Goal: Task Accomplishment & Management: Use online tool/utility

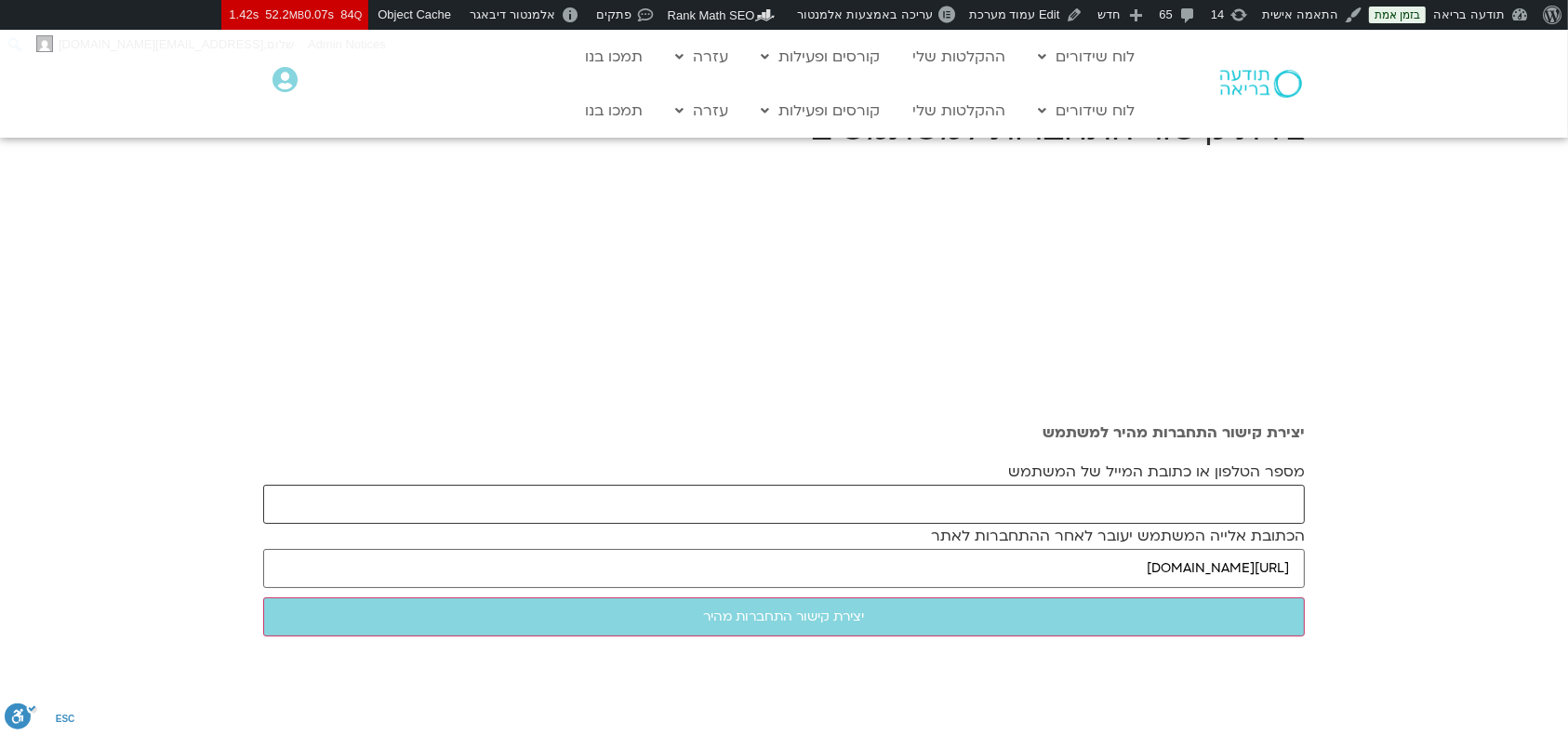
click at [1189, 506] on input "מספר הטלפון או כתובת המייל של המשתמש" at bounding box center [784, 504] width 1042 height 39
paste input "[EMAIL_ADDRESS][DOMAIN_NAME]"
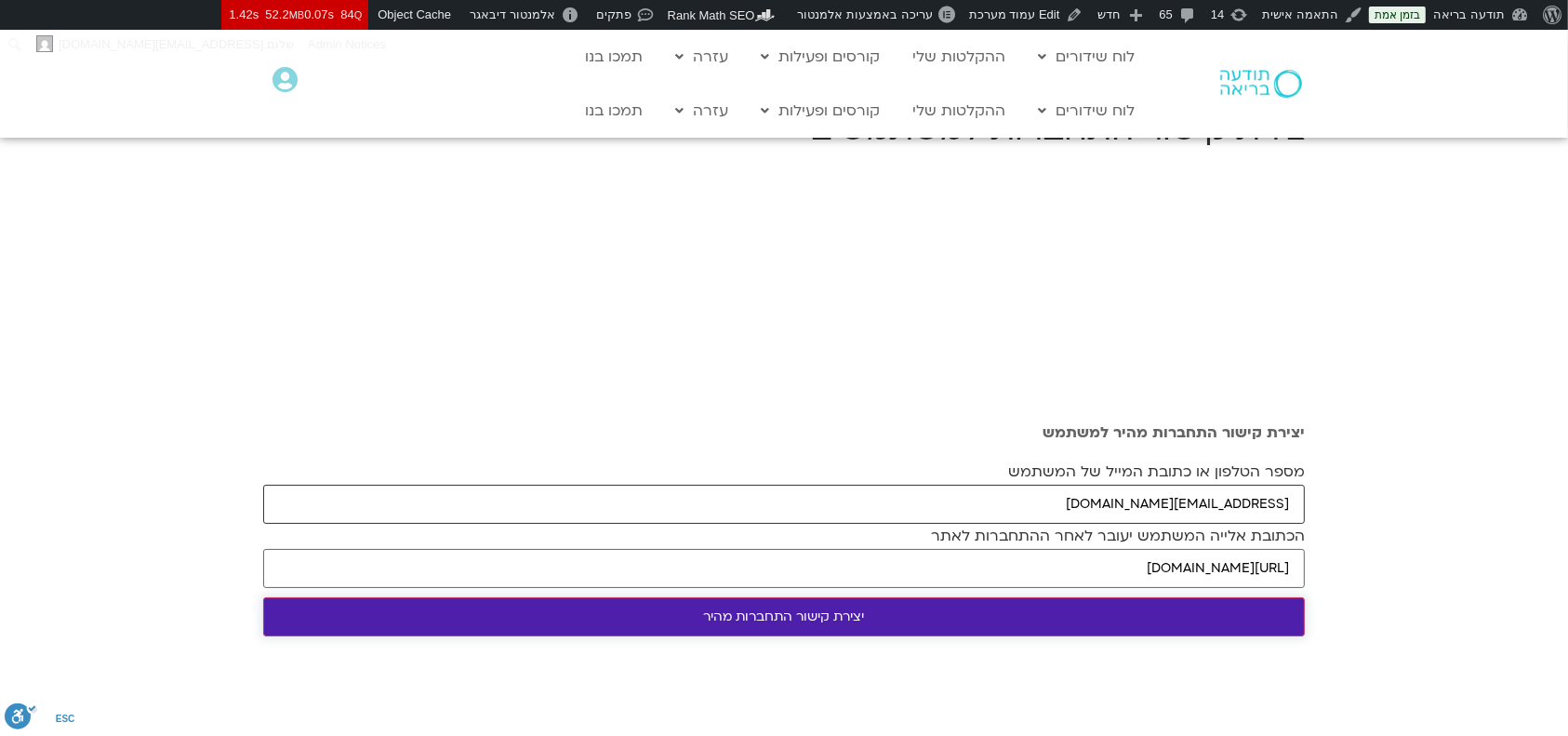
type input "[EMAIL_ADDRESS][DOMAIN_NAME]"
click at [1105, 605] on input "יצירת קישור התחברות מהיר" at bounding box center [784, 617] width 1042 height 39
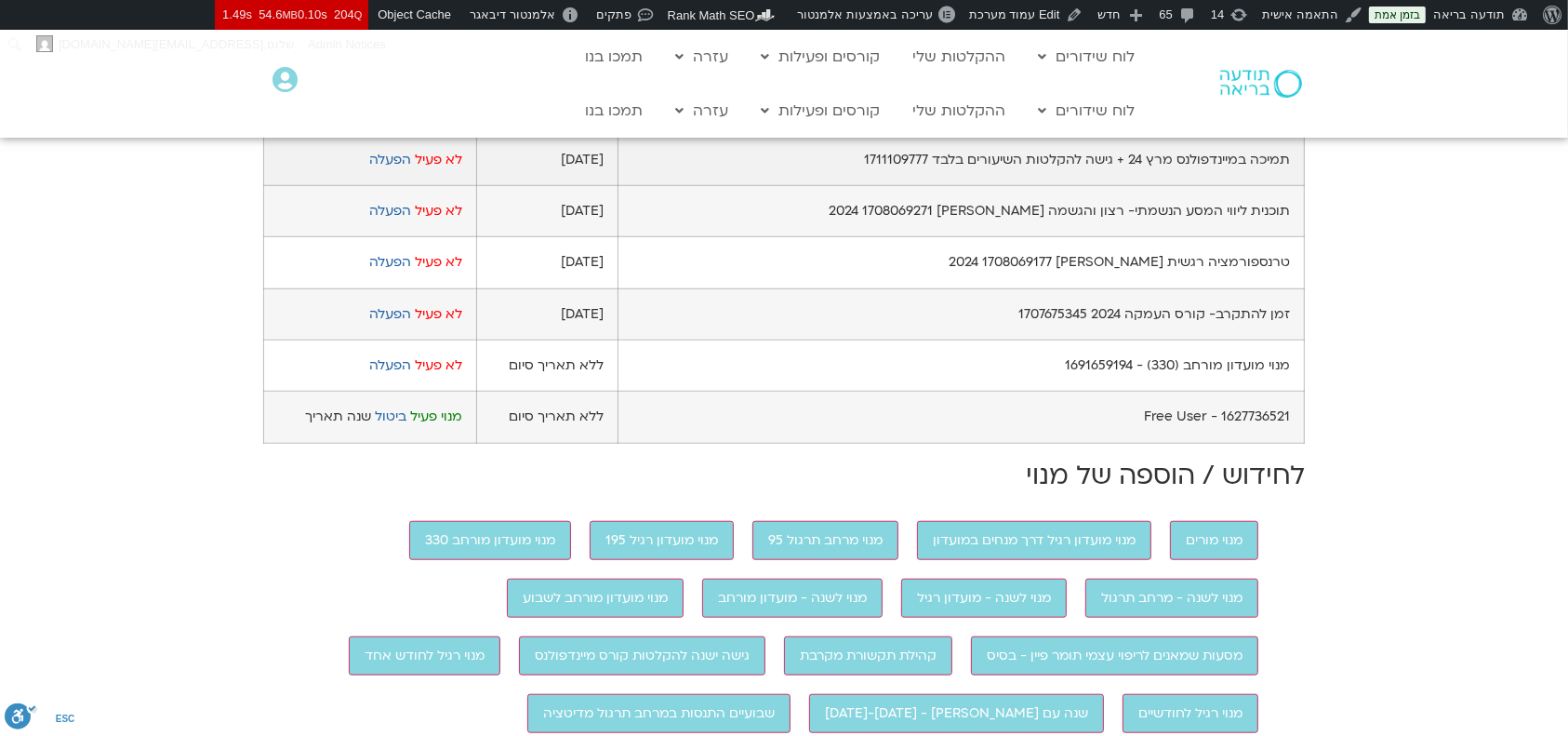
scroll to position [1489, 0]
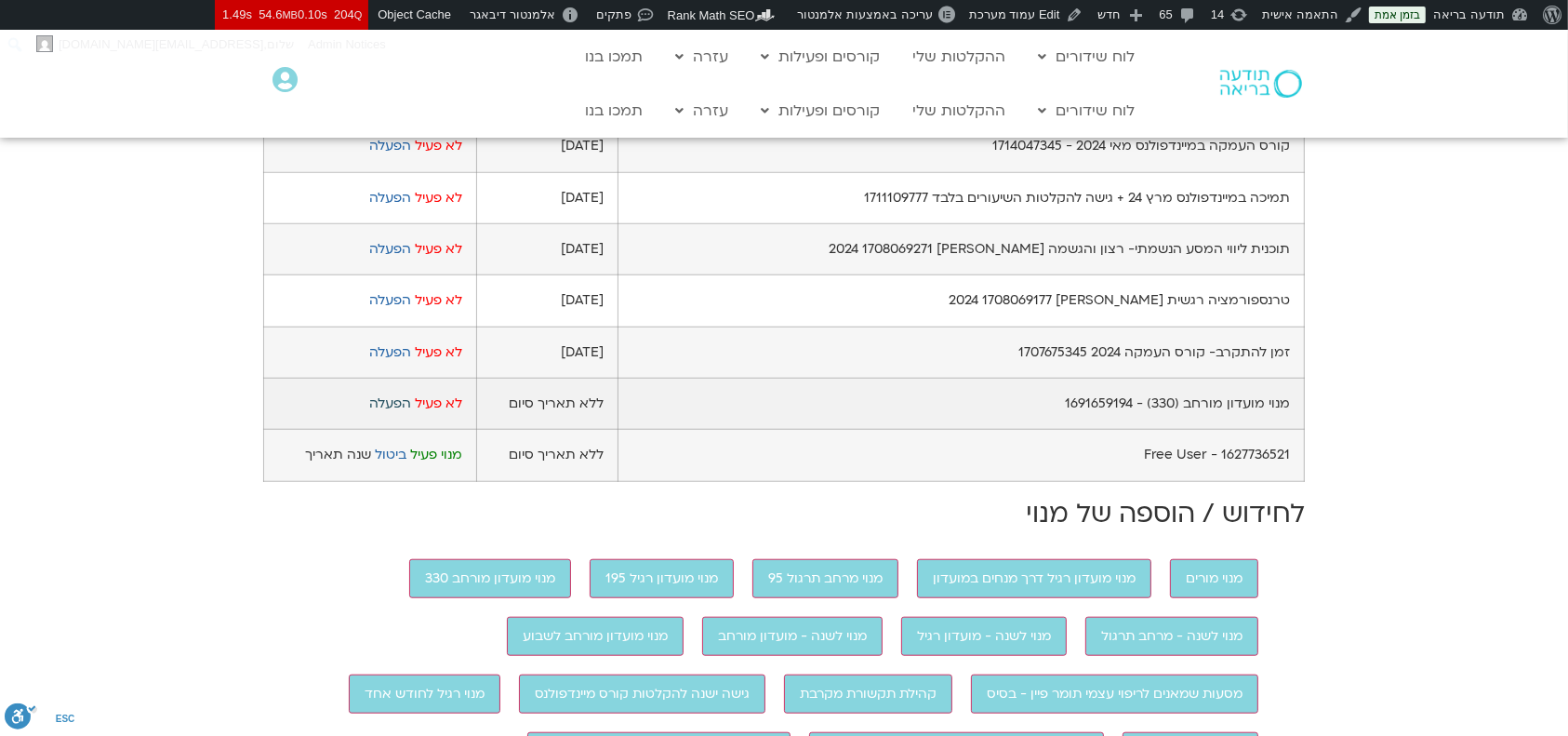
click at [395, 412] on link "הפעלה" at bounding box center [390, 403] width 42 height 18
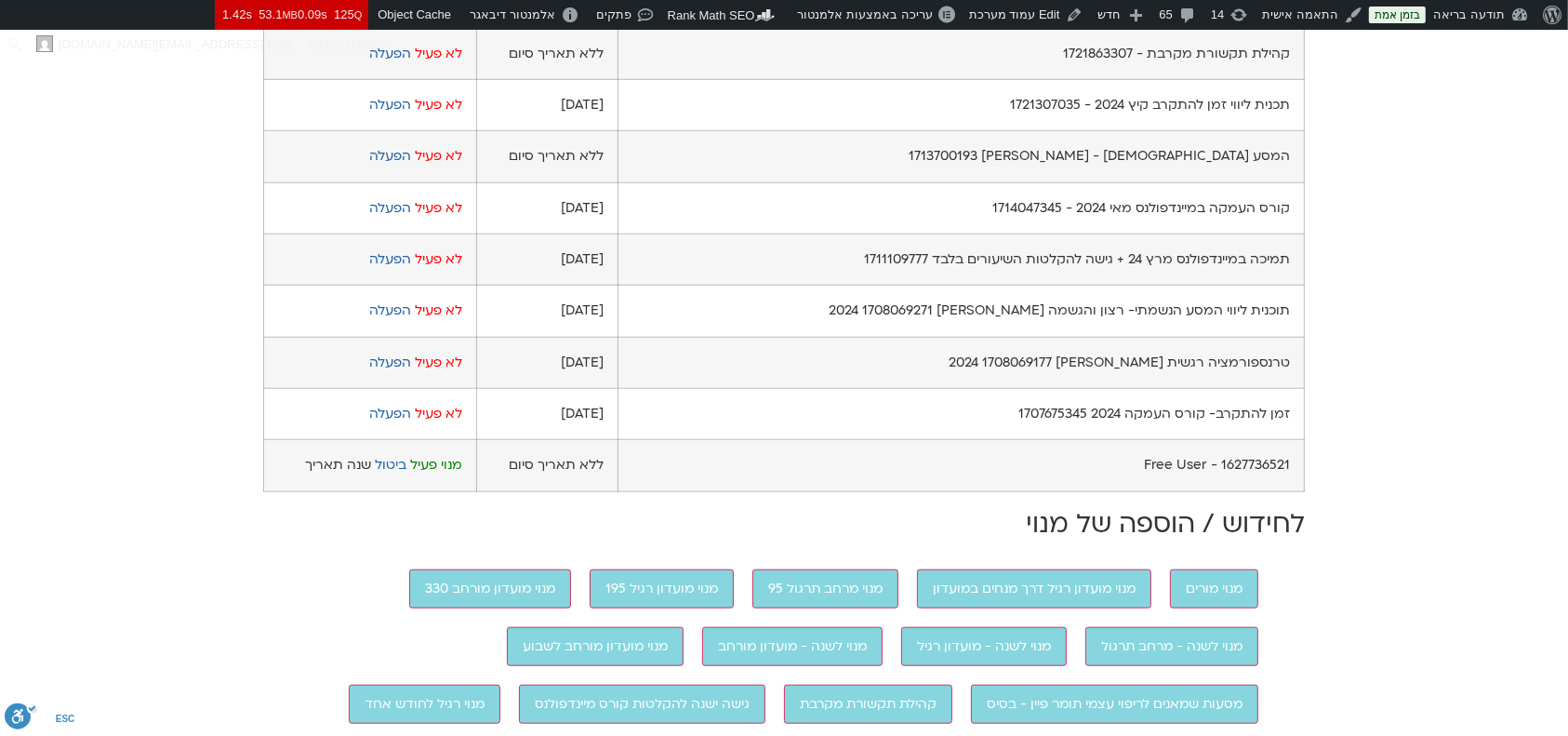
scroll to position [1364, 0]
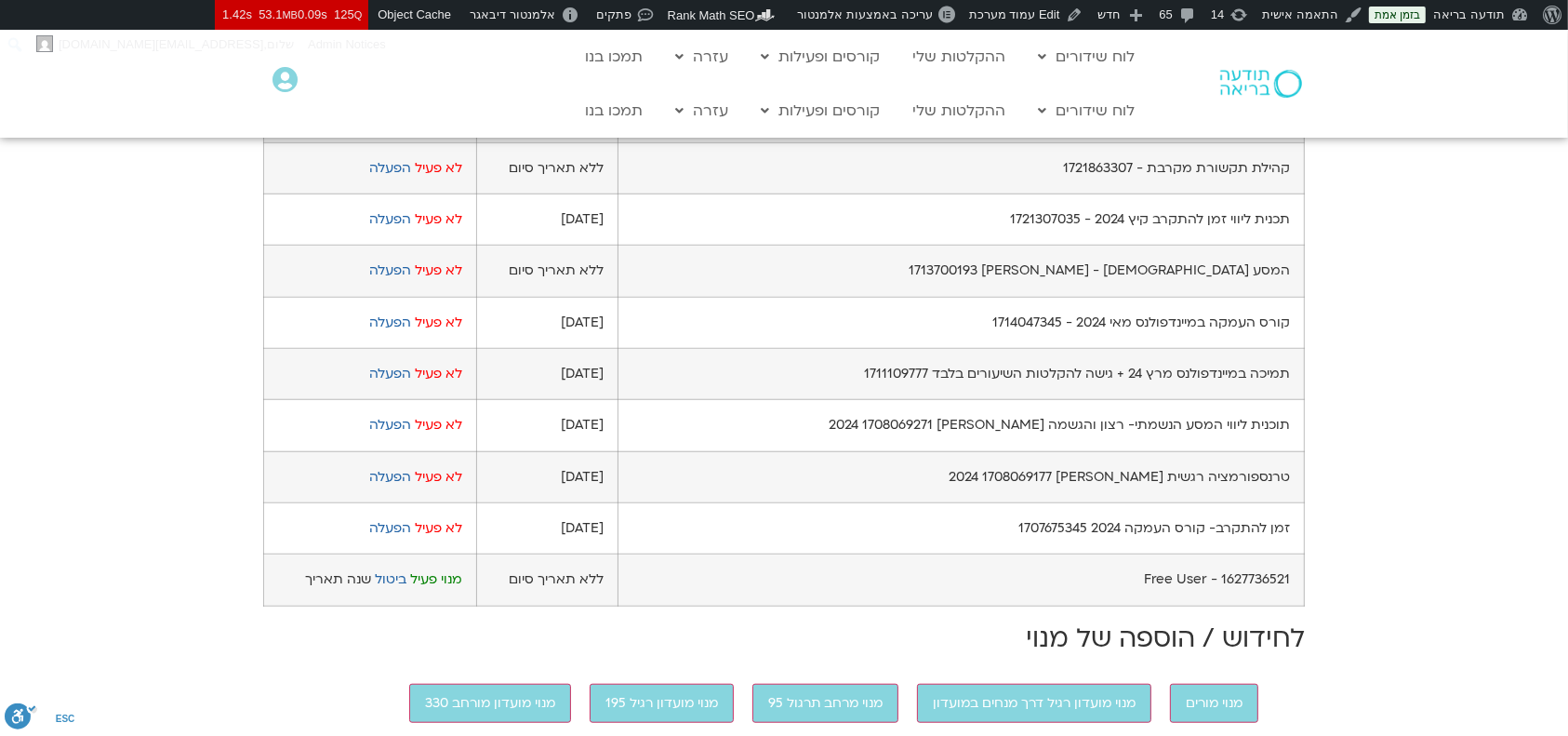
click at [394, 126] on link "הפעלה" at bounding box center [390, 117] width 42 height 18
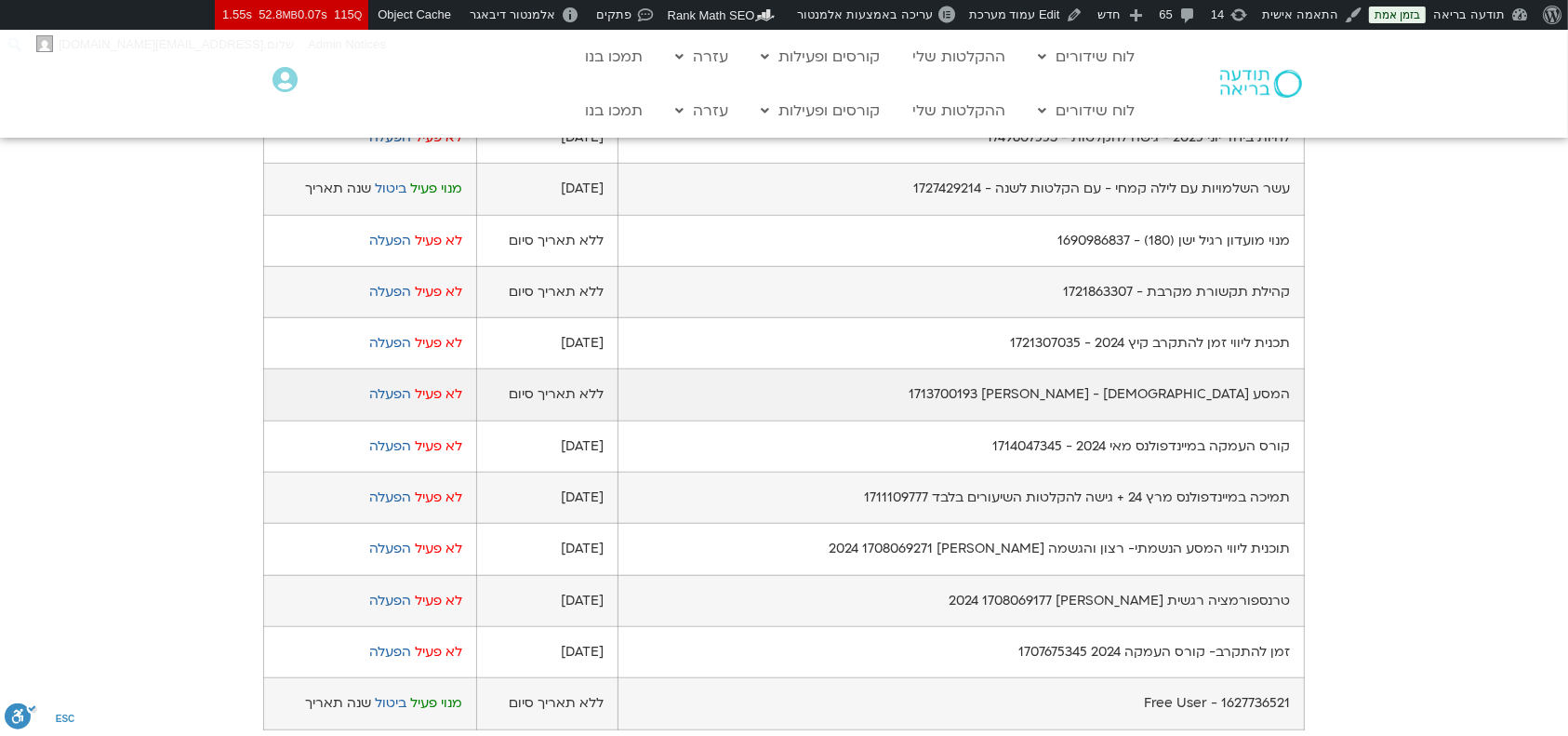
scroll to position [1364, 0]
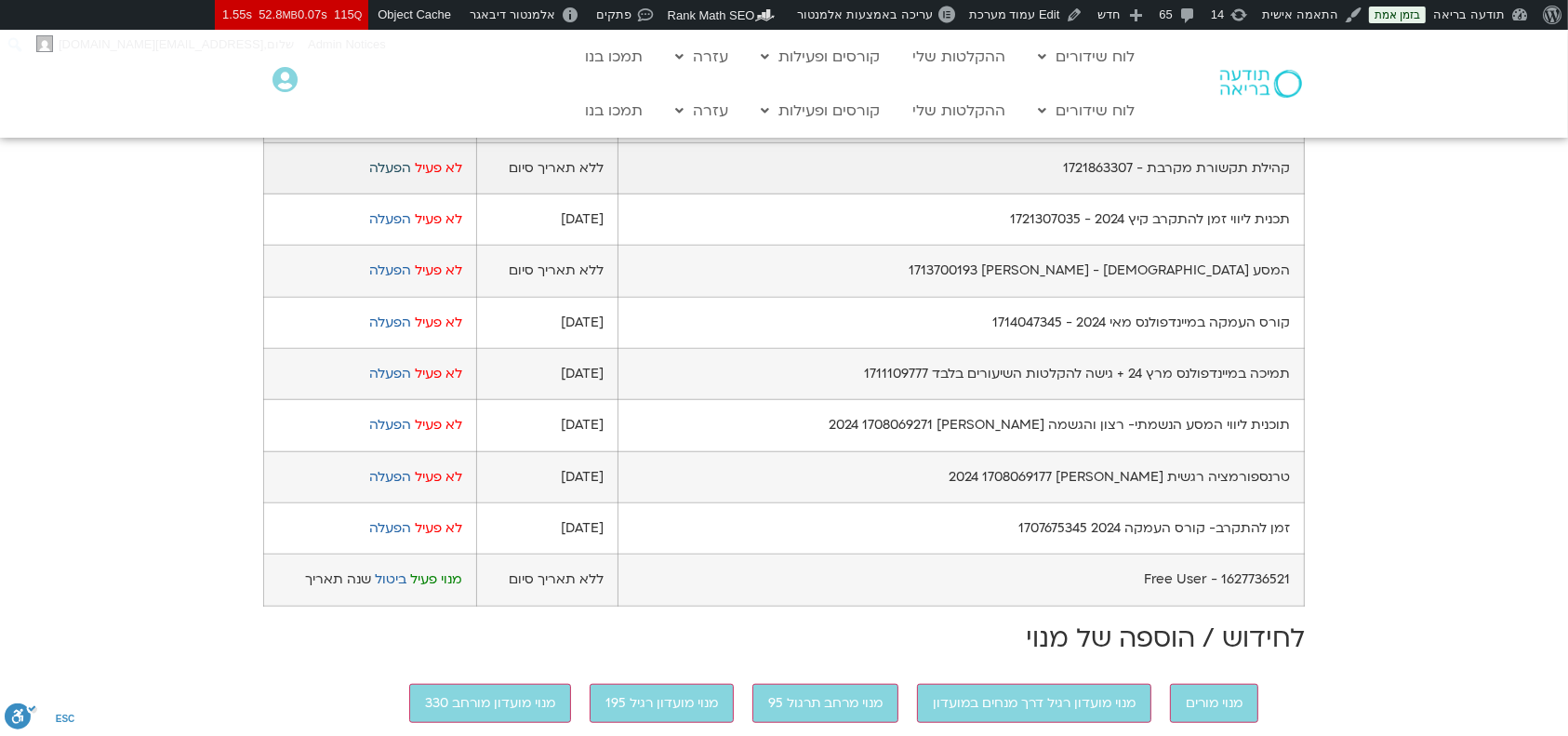
click at [391, 177] on link "הפעלה" at bounding box center [390, 168] width 42 height 18
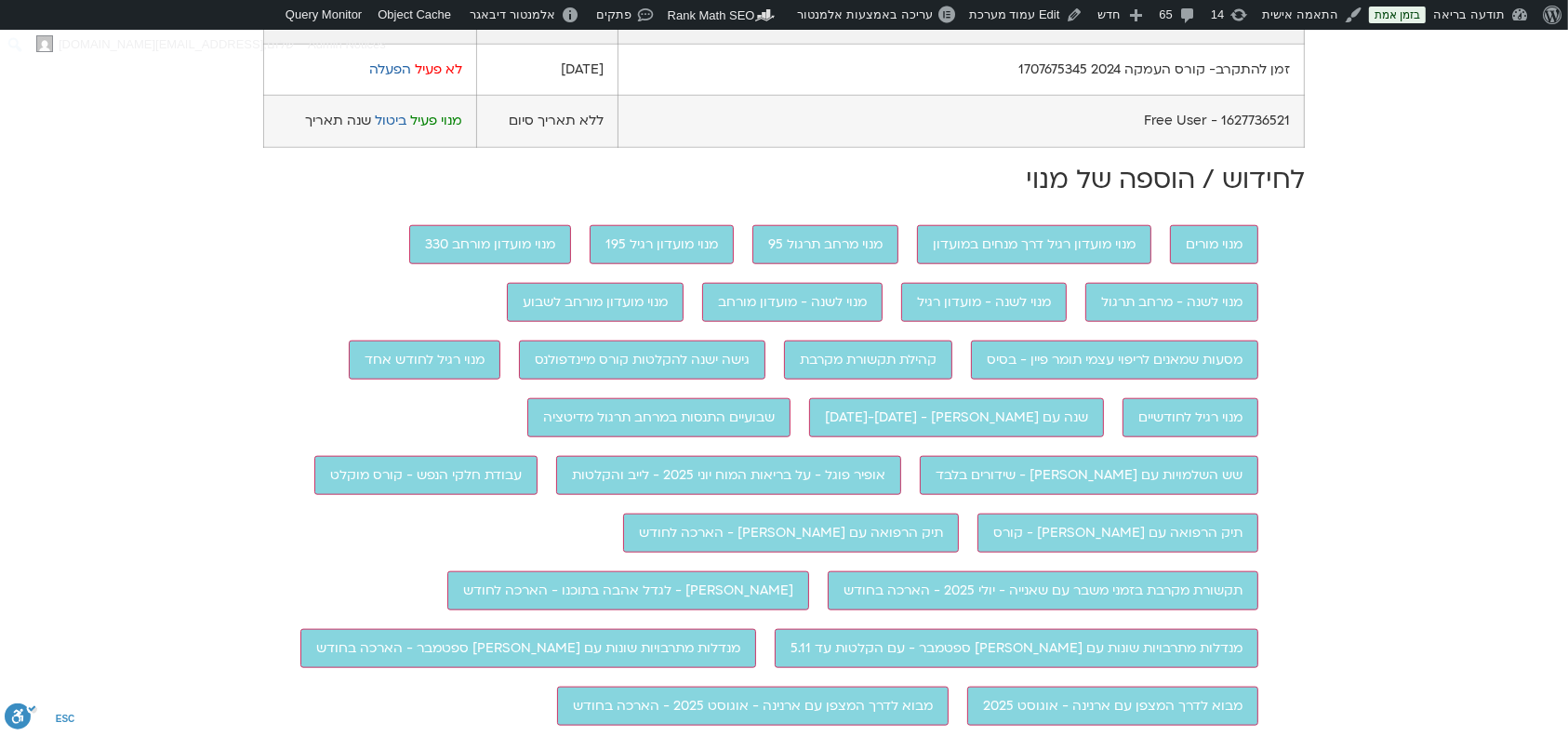
scroll to position [1612, 0]
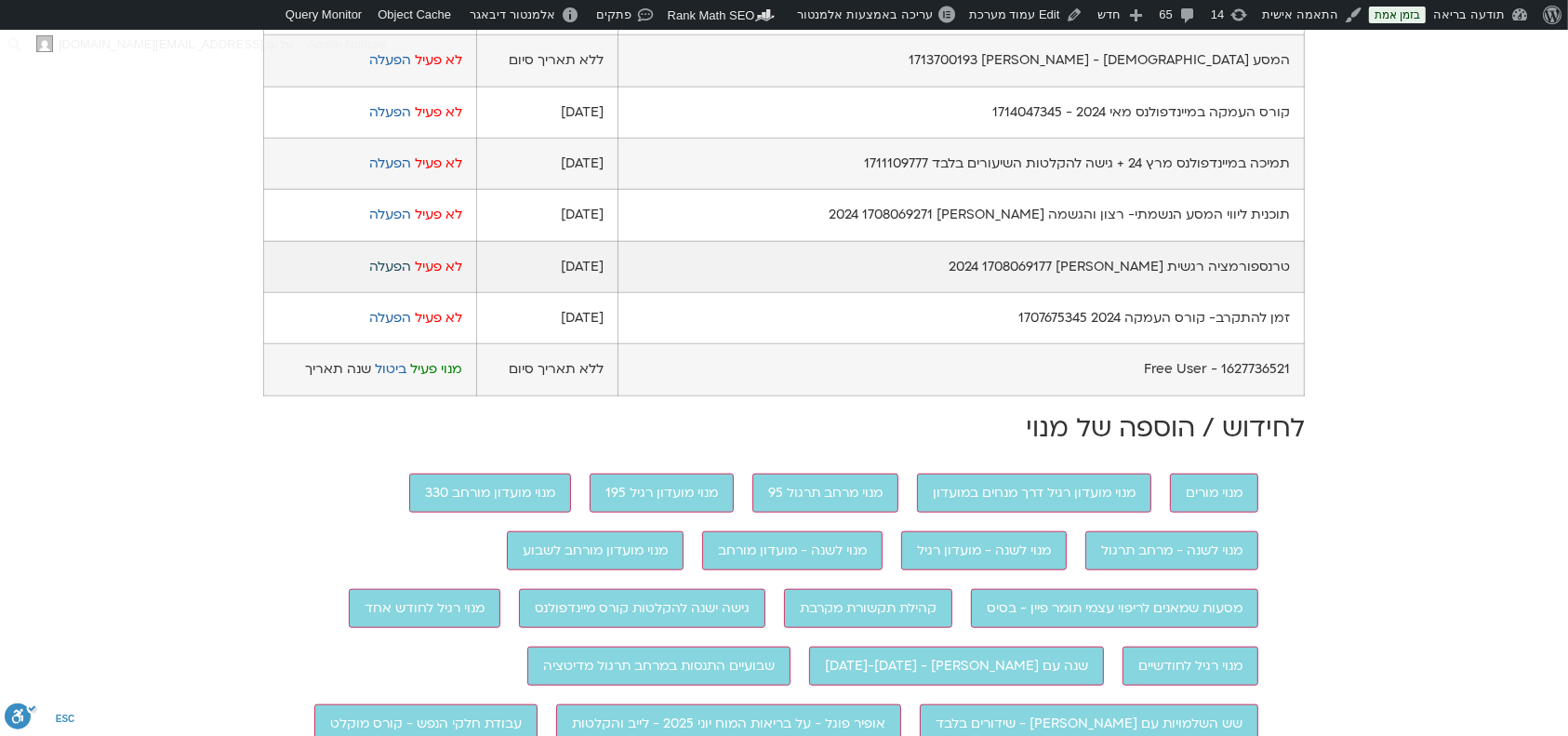
click at [373, 276] on link "הפעלה" at bounding box center [390, 266] width 42 height 18
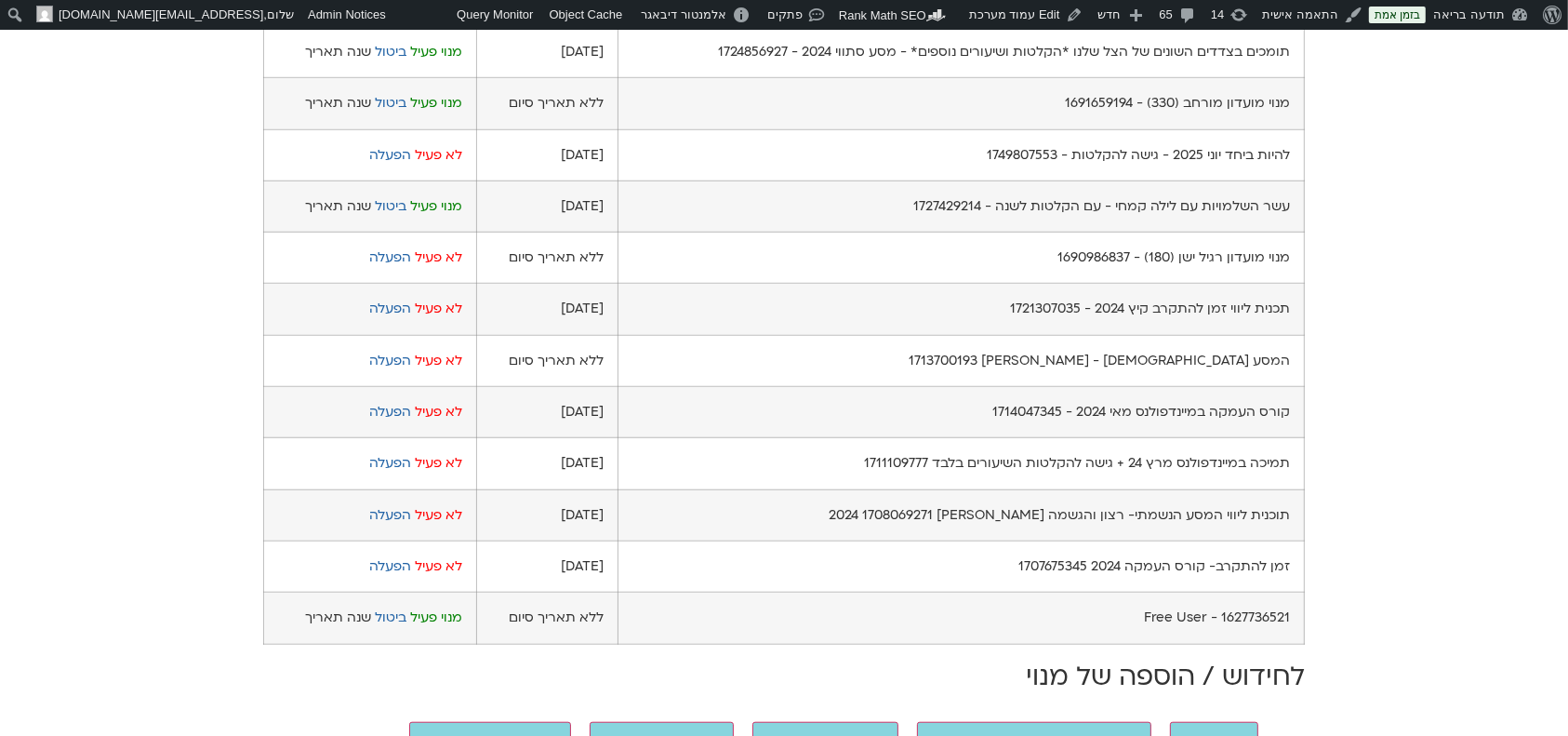
scroll to position [1835, 0]
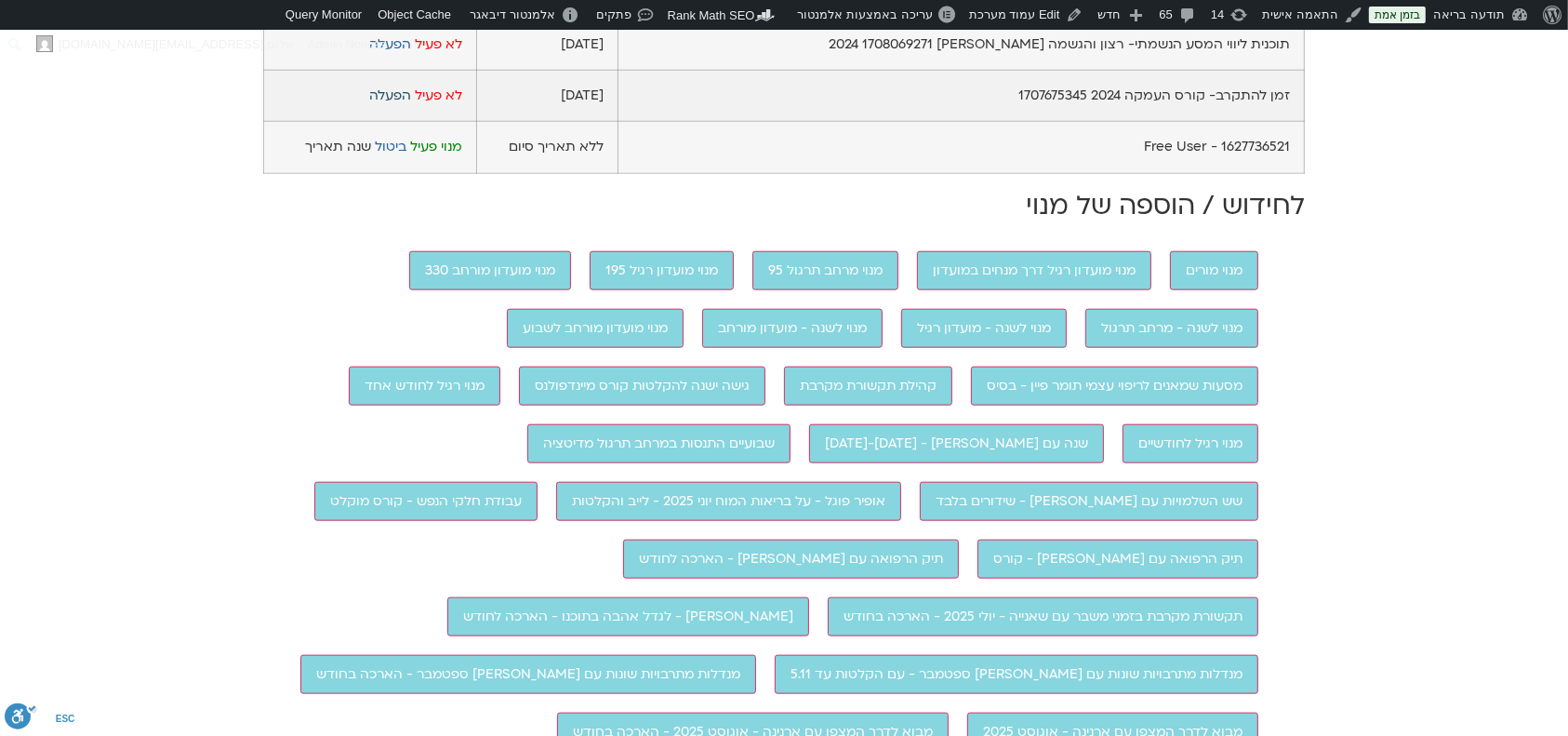
click at [389, 104] on link "הפעלה" at bounding box center [390, 95] width 42 height 18
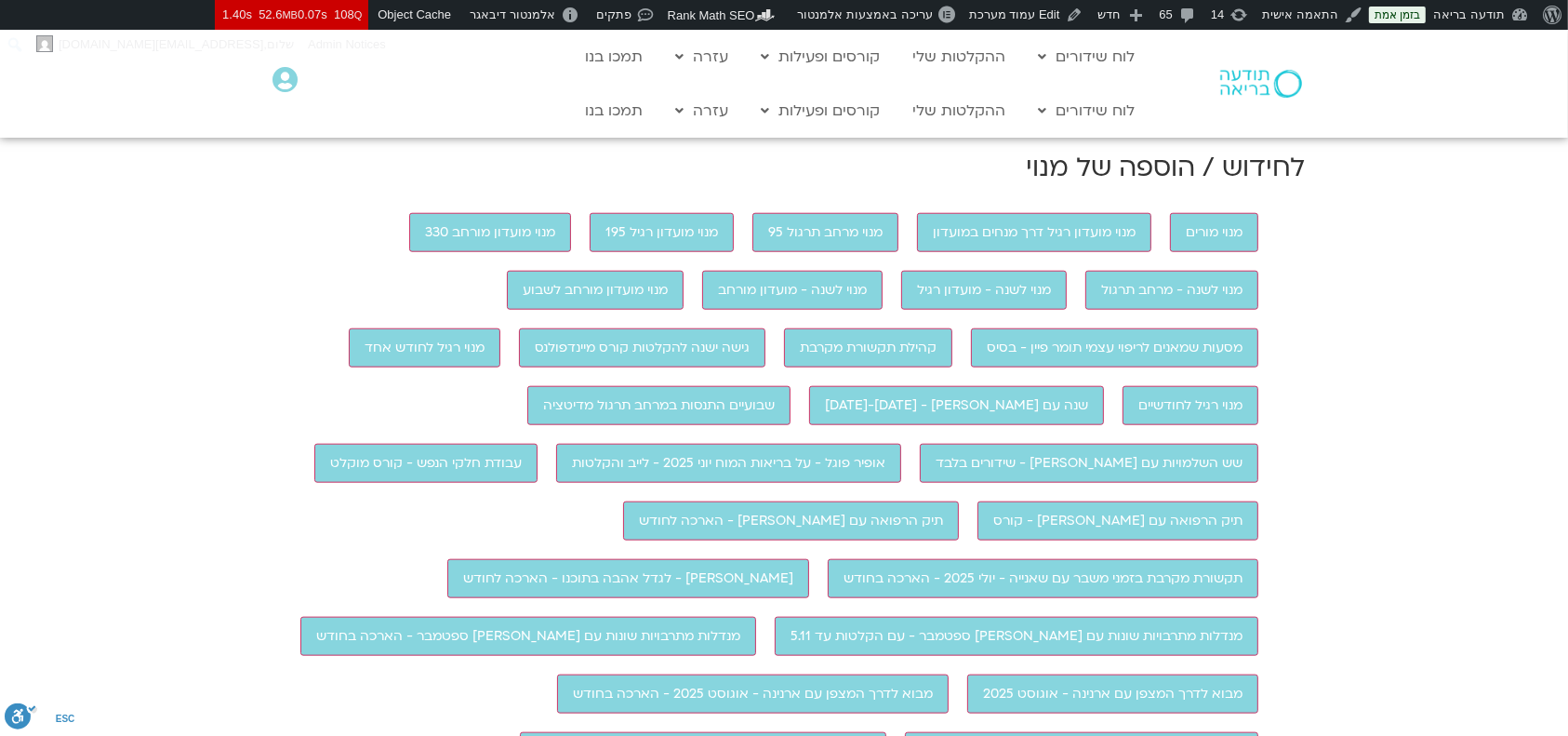
scroll to position [1860, 0]
